Goal: Task Accomplishment & Management: Manage account settings

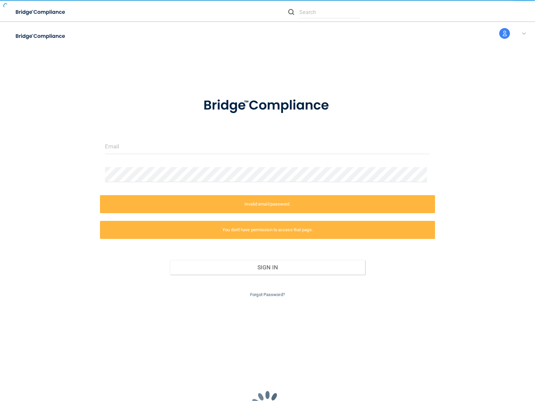
click at [267, 201] on label "Invalid email/password." at bounding box center [267, 204] width 335 height 18
click at [49, 12] on img at bounding box center [40, 12] width 61 height 14
click at [49, 36] on img at bounding box center [40, 36] width 61 height 14
click at [324, 12] on input "text" at bounding box center [329, 12] width 61 height 12
type input "nessus_was_textigc2r98p"
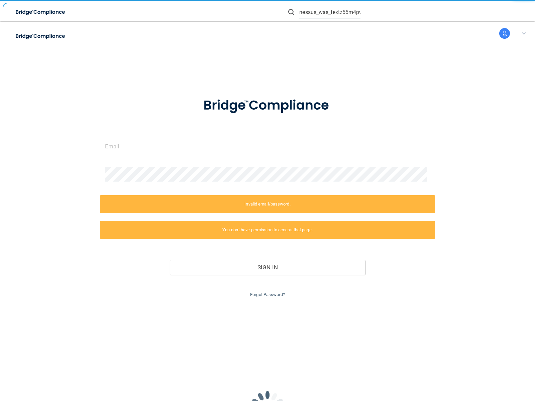
type input "nessus_was_textz55m4pwl"
type input "nessus_was_textmt5h09h5"
click at [330, 12] on input "text" at bounding box center [329, 12] width 61 height 12
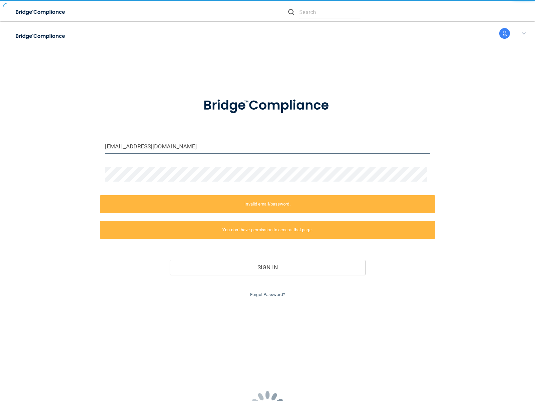
type input "[EMAIL_ADDRESS][DOMAIN_NAME]"
type input "wasscanchrmgg72@tenable.com"
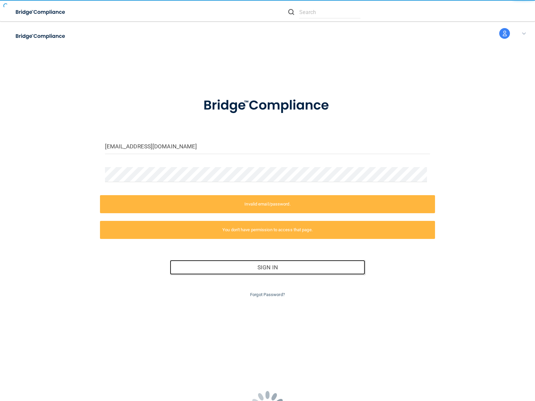
click at [265, 267] on button "Sign In" at bounding box center [267, 267] width 195 height 15
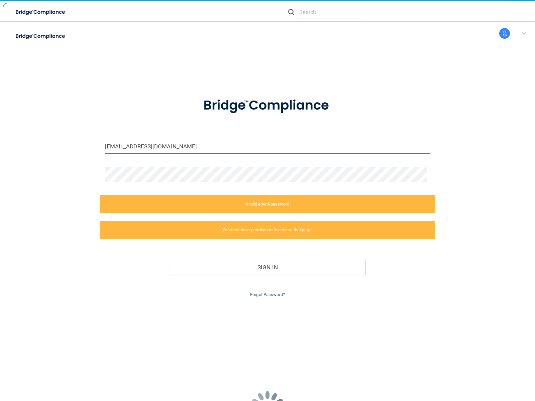
type input "wasscan665bpkbu@tenable.com"
click at [265, 146] on input "email" at bounding box center [267, 146] width 325 height 15
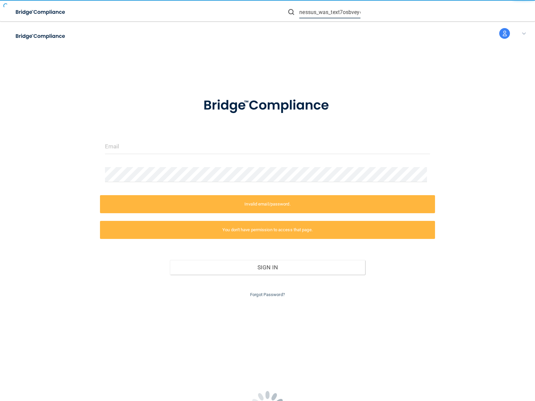
scroll to position [0, 2]
type input "nessus_was_text7osbveyd"
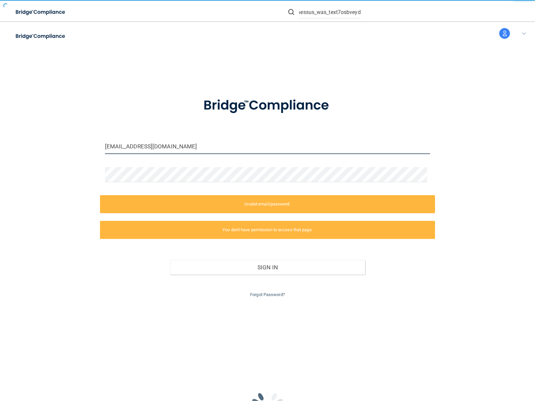
scroll to position [0, 0]
type input "wasscanh4kuyrha@tenable.com"
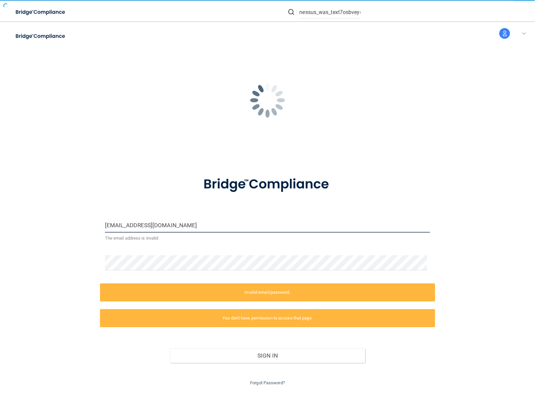
type input "wasscanfc1mhslx@tenable.com"
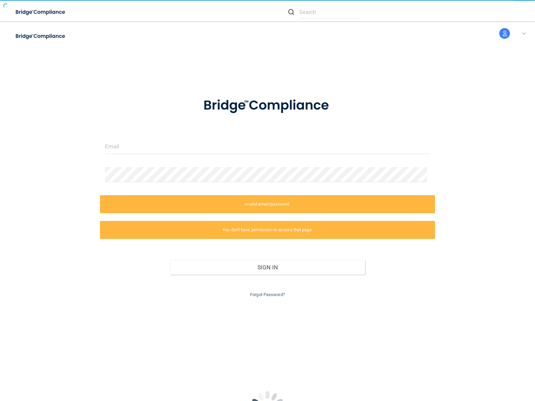
click at [265, 294] on link "Forgot Password?" at bounding box center [267, 294] width 35 height 5
type input "nessus_was_textu7kr2rl3"
